Goal: Find specific page/section: Find specific page/section

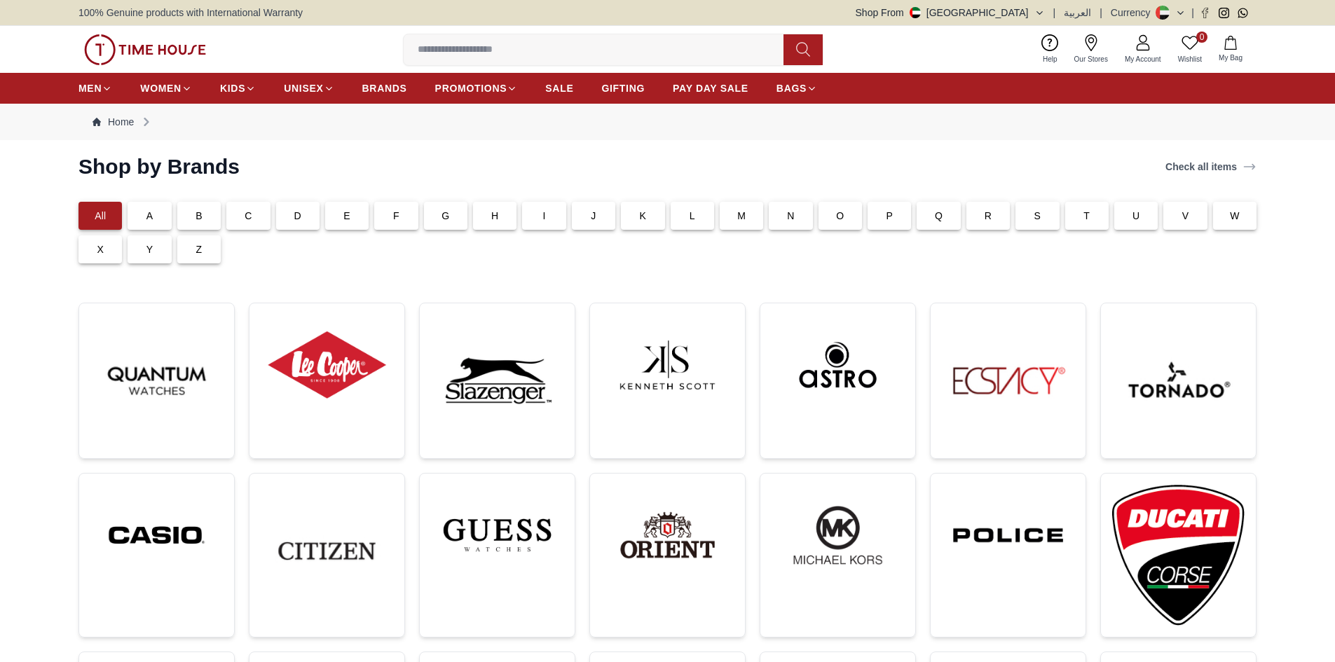
click at [245, 219] on p "C" at bounding box center [248, 216] width 7 height 14
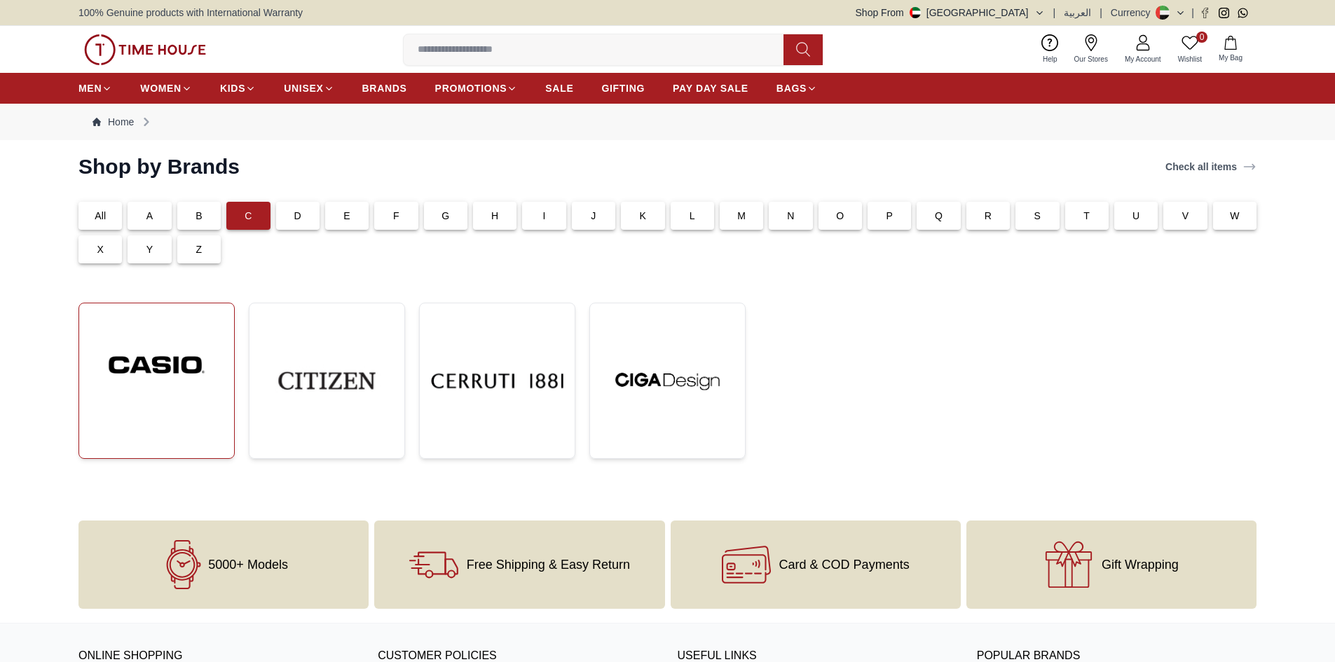
click at [190, 392] on img at bounding box center [156, 365] width 132 height 101
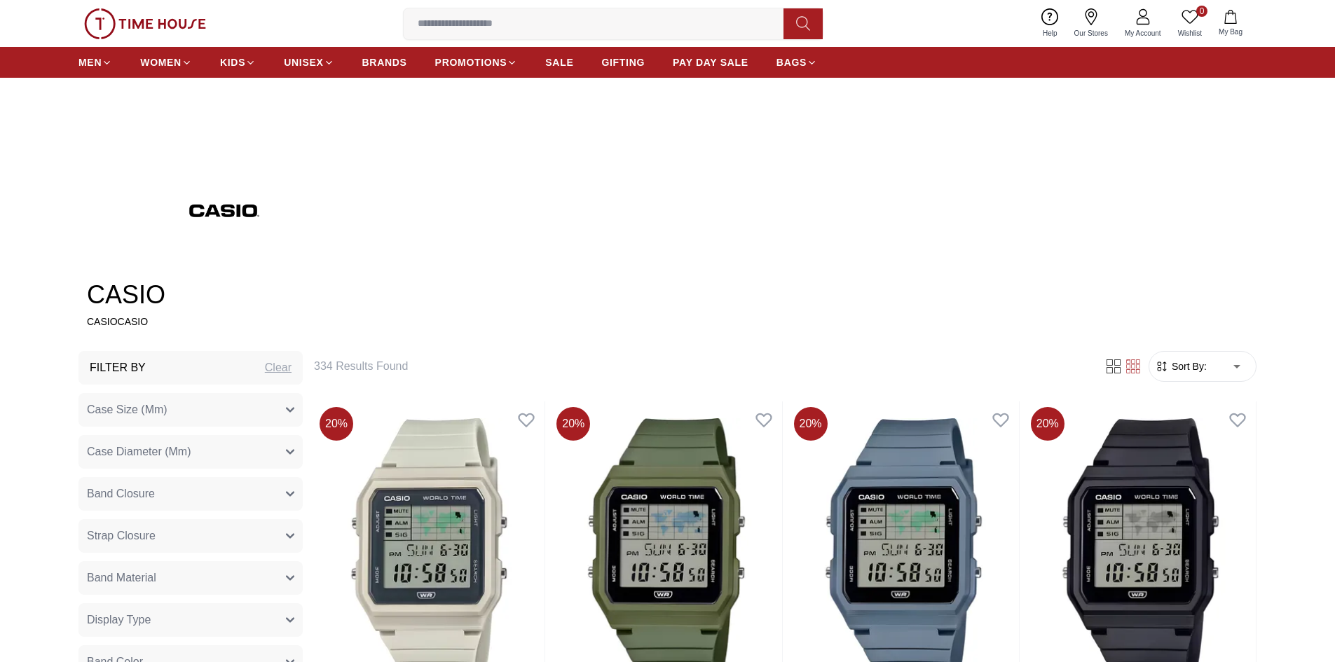
scroll to position [771, 0]
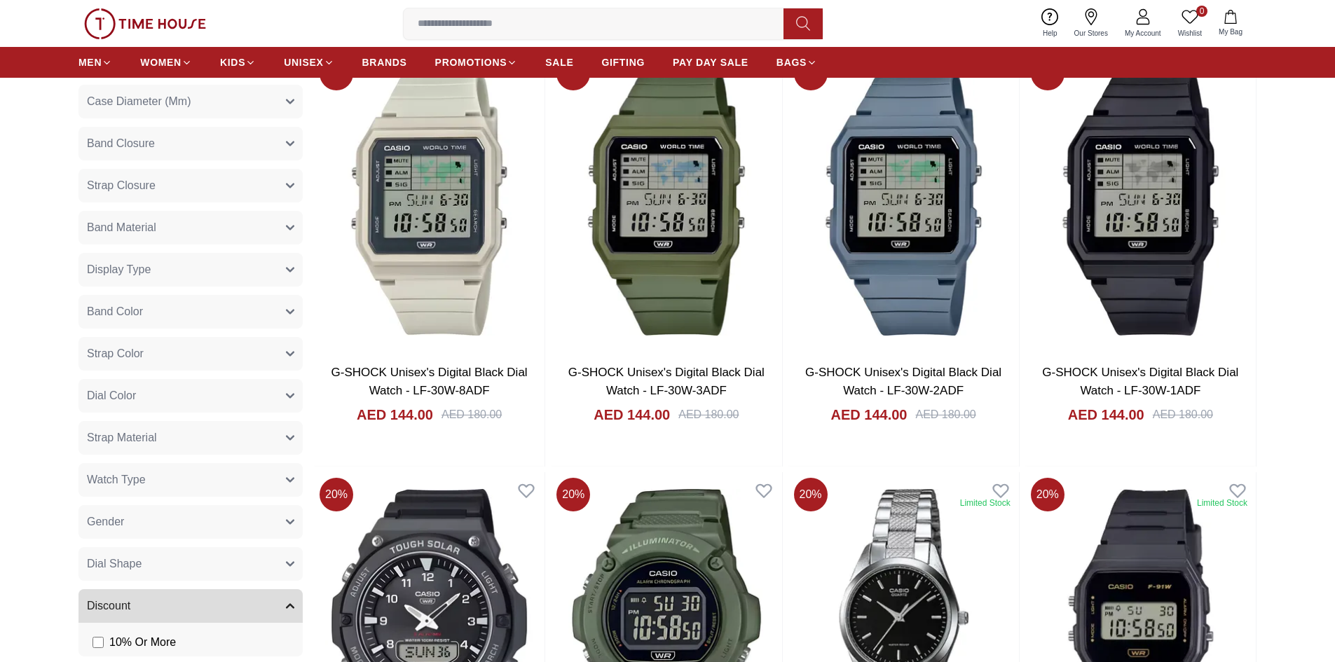
click at [292, 264] on button "Display Type" at bounding box center [191, 270] width 224 height 34
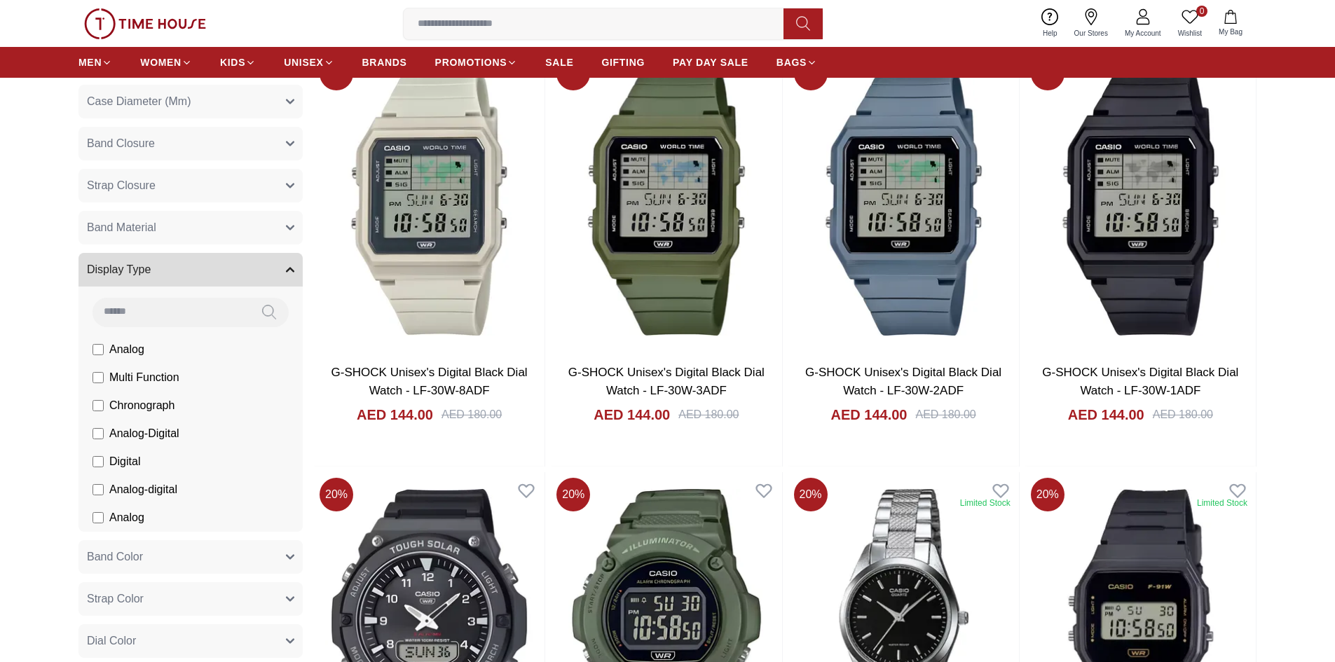
click at [0, 0] on li "Digital" at bounding box center [0, 0] width 0 height 0
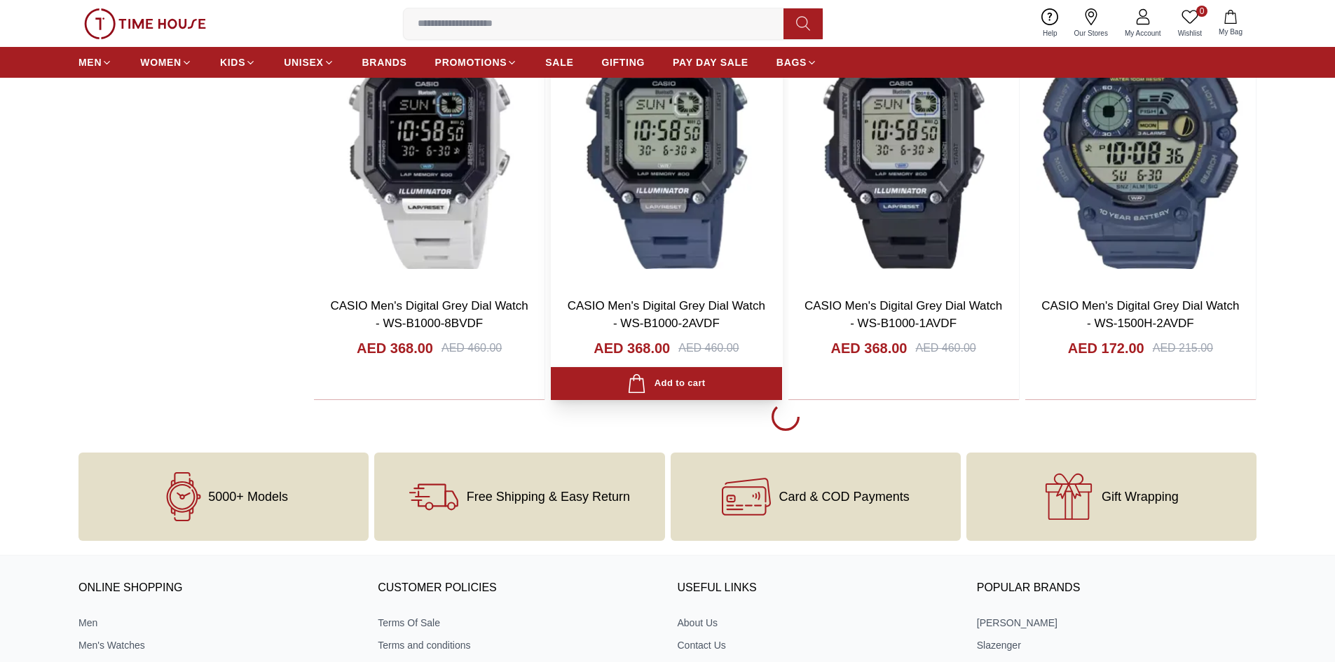
scroll to position [2524, 0]
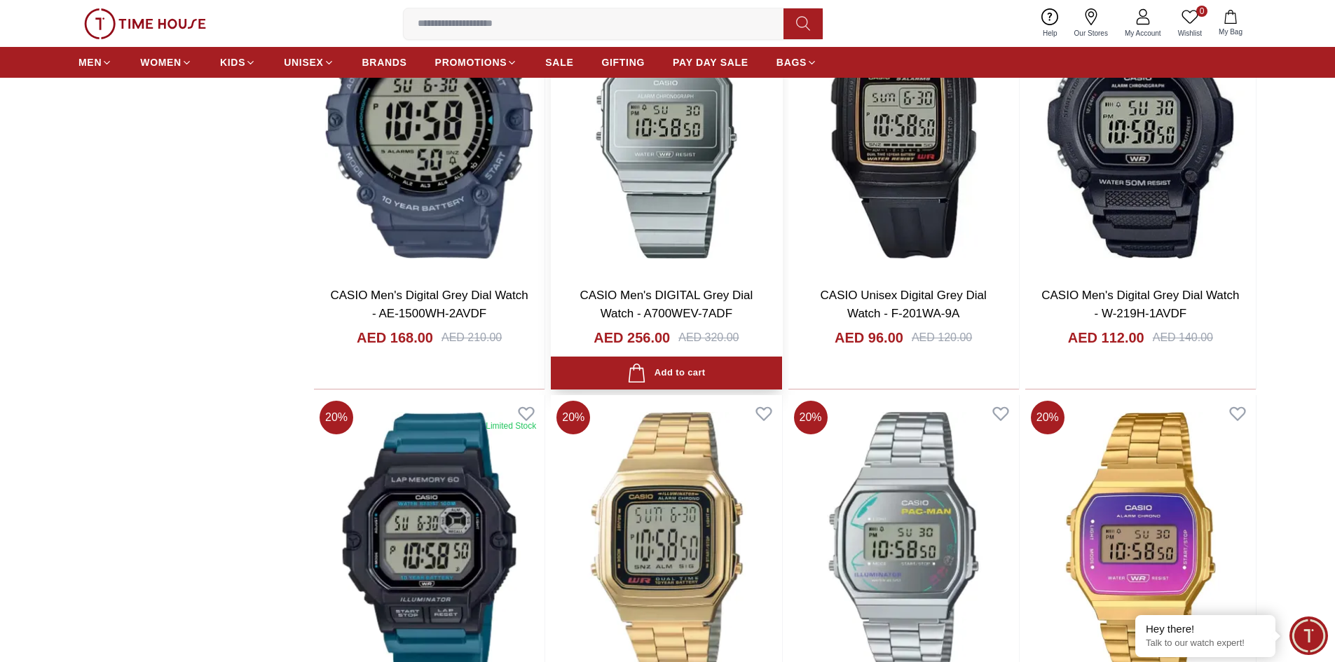
scroll to position [6590, 0]
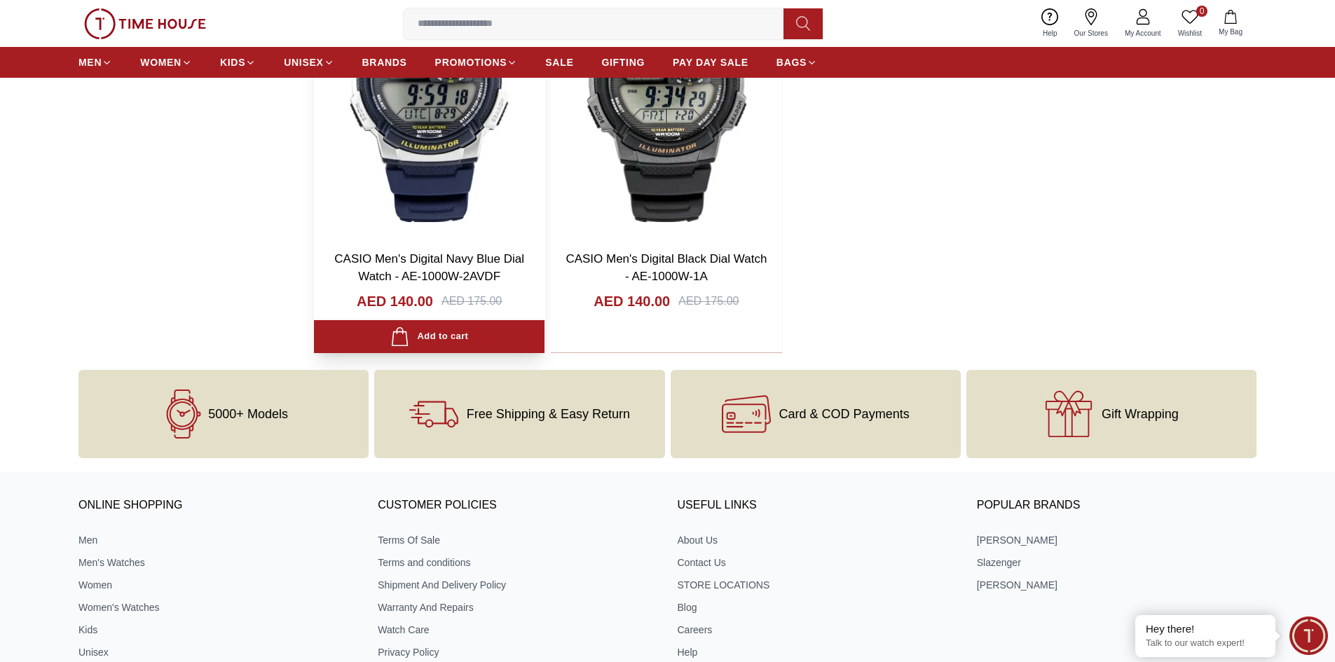
scroll to position [9604, 0]
